Goal: Task Accomplishment & Management: Use online tool/utility

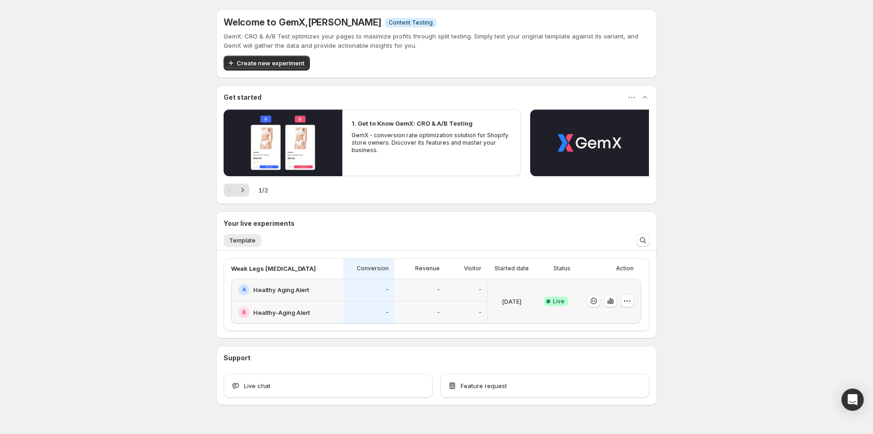
click at [322, 296] on div "A Healthy Aging Alert" at bounding box center [287, 290] width 112 height 23
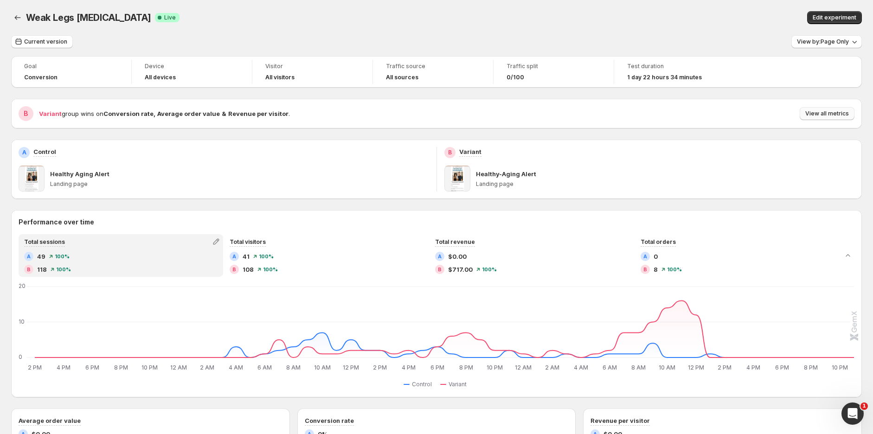
click at [841, 113] on span "View all metrics" at bounding box center [827, 113] width 44 height 7
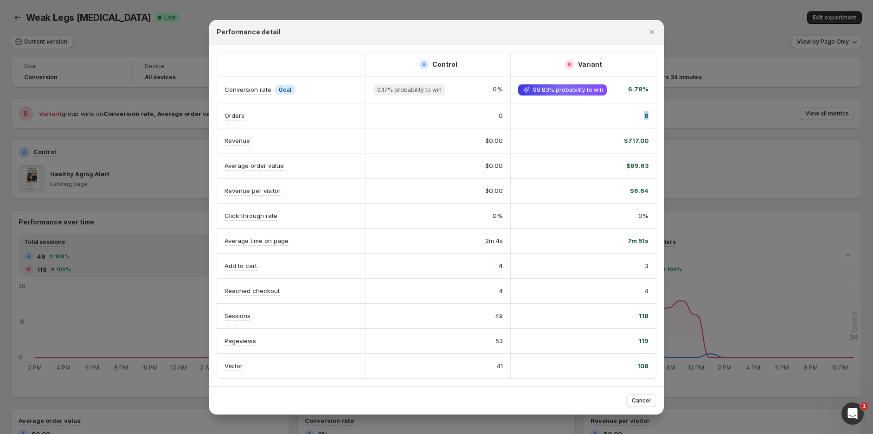
drag, startPoint x: 650, startPoint y: 113, endPoint x: 641, endPoint y: 113, distance: 8.8
click at [641, 113] on div "8" at bounding box center [582, 115] width 145 height 24
click at [640, 89] on span "6.78%" at bounding box center [638, 89] width 20 height 11
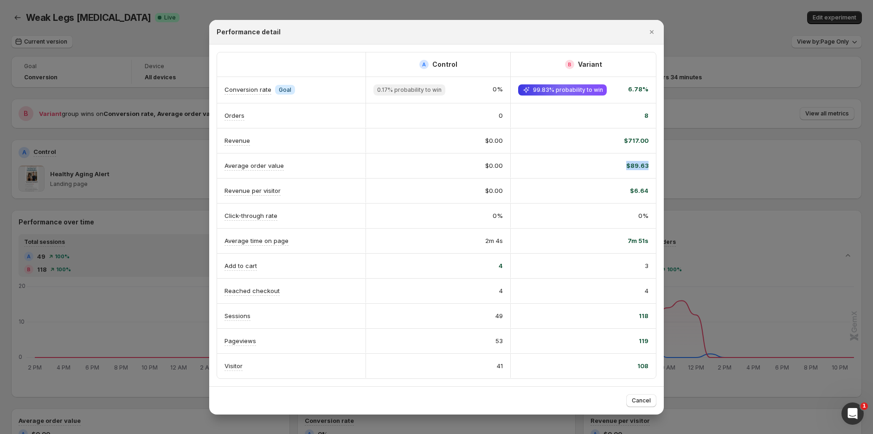
drag, startPoint x: 649, startPoint y: 166, endPoint x: 629, endPoint y: 161, distance: 21.0
click at [629, 161] on div "$89.63" at bounding box center [582, 165] width 145 height 24
click at [643, 137] on span "$717.00" at bounding box center [636, 140] width 25 height 9
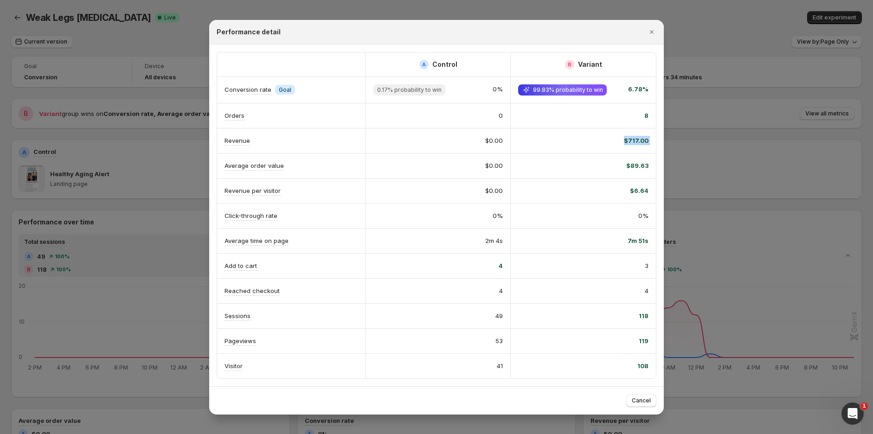
click at [641, 138] on span "$717.00" at bounding box center [636, 140] width 25 height 9
drag, startPoint x: 650, startPoint y: 138, endPoint x: 625, endPoint y: 138, distance: 25.0
click at [625, 138] on div "$717.00" at bounding box center [582, 140] width 145 height 24
click at [633, 166] on span "$89.63" at bounding box center [637, 165] width 22 height 9
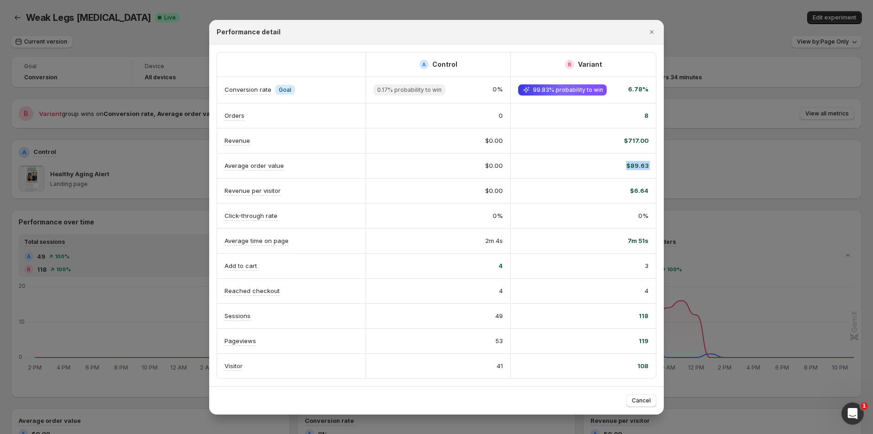
click at [633, 166] on span "$89.63" at bounding box center [637, 165] width 22 height 9
click at [646, 290] on span "4" at bounding box center [646, 290] width 4 height 9
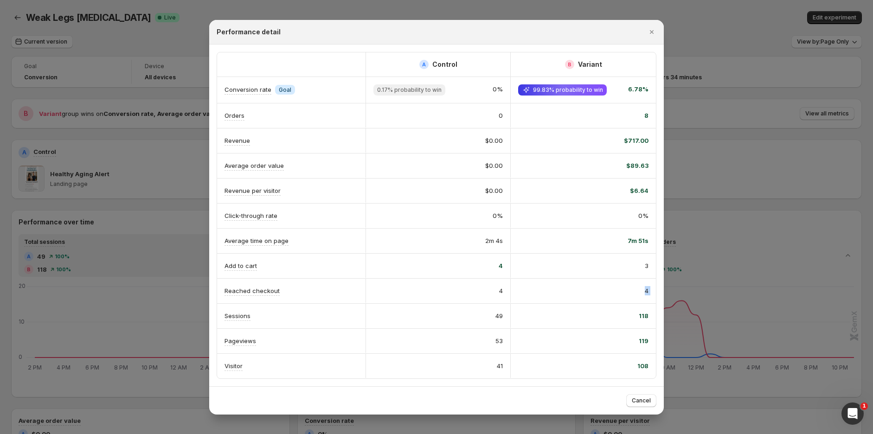
click at [646, 290] on span "4" at bounding box center [646, 290] width 4 height 9
click at [652, 32] on icon "Close" at bounding box center [652, 32] width 4 height 4
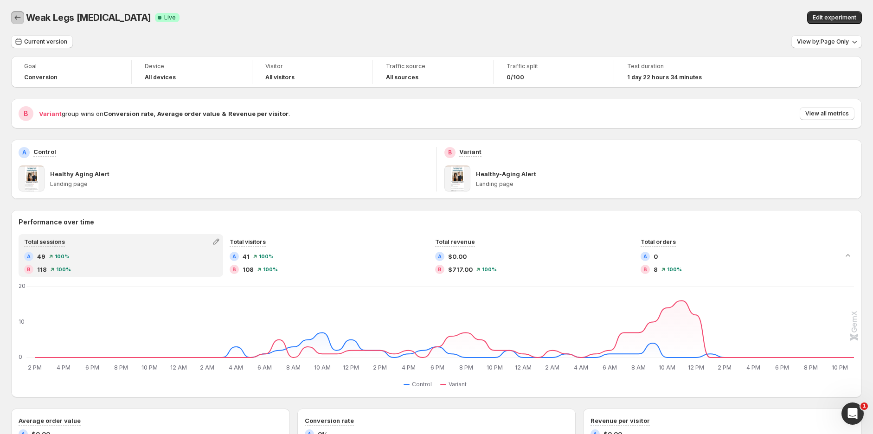
click at [19, 19] on icon "Back" at bounding box center [17, 17] width 9 height 9
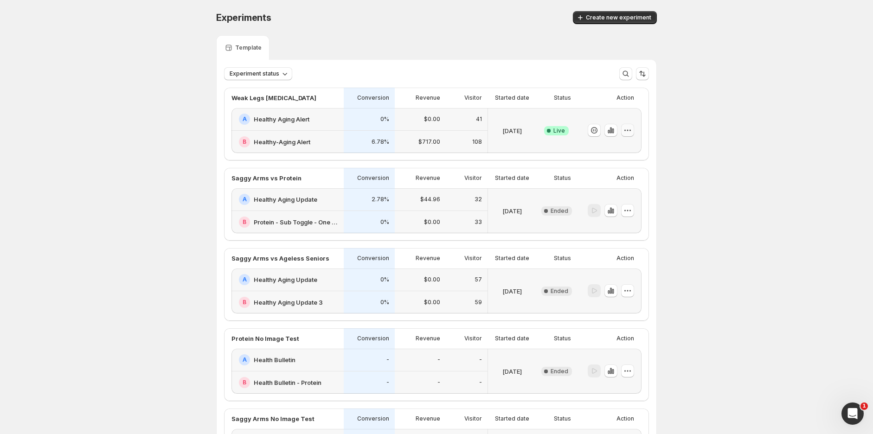
click at [628, 130] on icon "button" at bounding box center [627, 130] width 9 height 9
click at [325, 114] on div "A Healthy Aging Alert" at bounding box center [288, 119] width 99 height 11
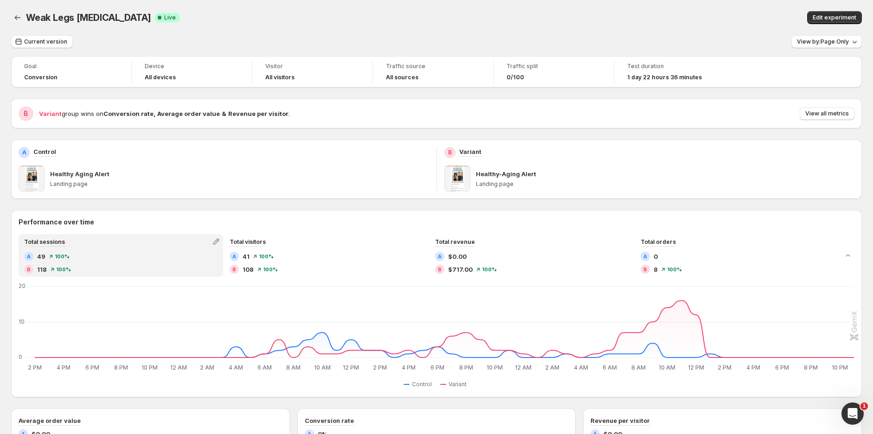
click at [459, 178] on span at bounding box center [457, 179] width 26 height 26
click at [514, 182] on p "Landing page" at bounding box center [665, 183] width 379 height 7
click at [844, 17] on span "Edit experiment" at bounding box center [834, 17] width 44 height 7
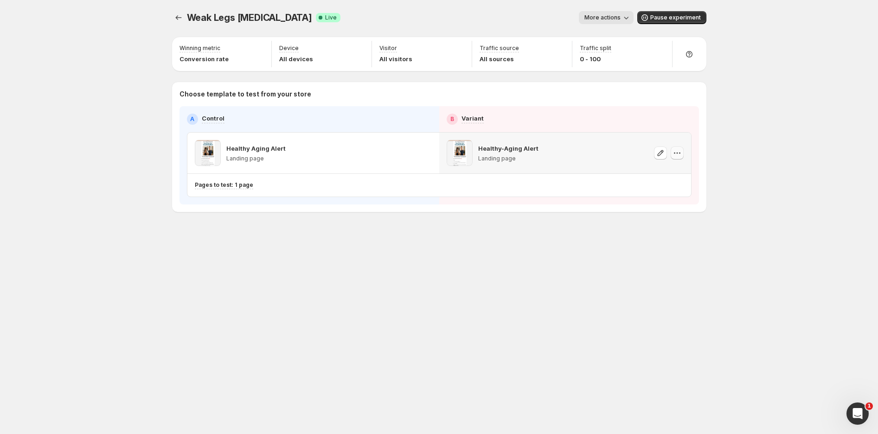
click at [679, 154] on icon "button" at bounding box center [676, 152] width 9 height 9
click at [504, 150] on p "Healthy-Aging Alert" at bounding box center [508, 148] width 60 height 9
click at [457, 152] on span at bounding box center [459, 153] width 26 height 26
